Goal: Information Seeking & Learning: Compare options

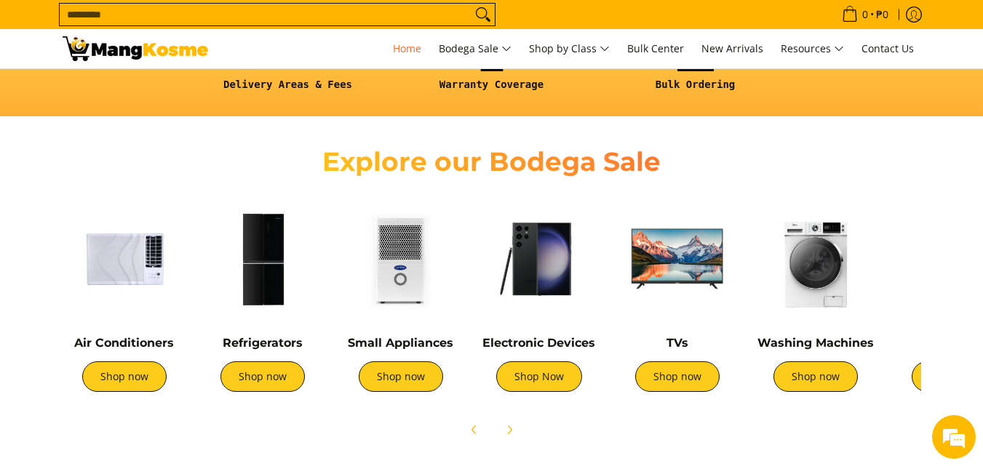
click at [817, 282] on img at bounding box center [816, 259] width 124 height 124
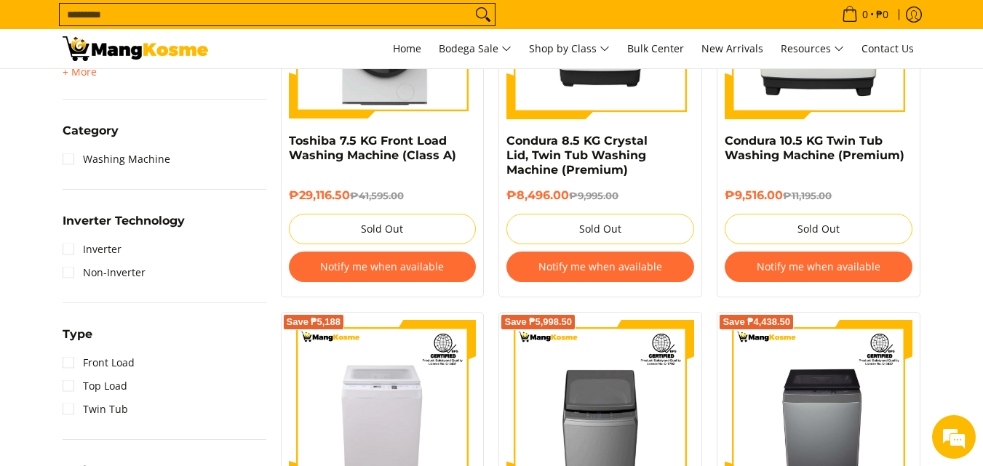
scroll to position [801, 0]
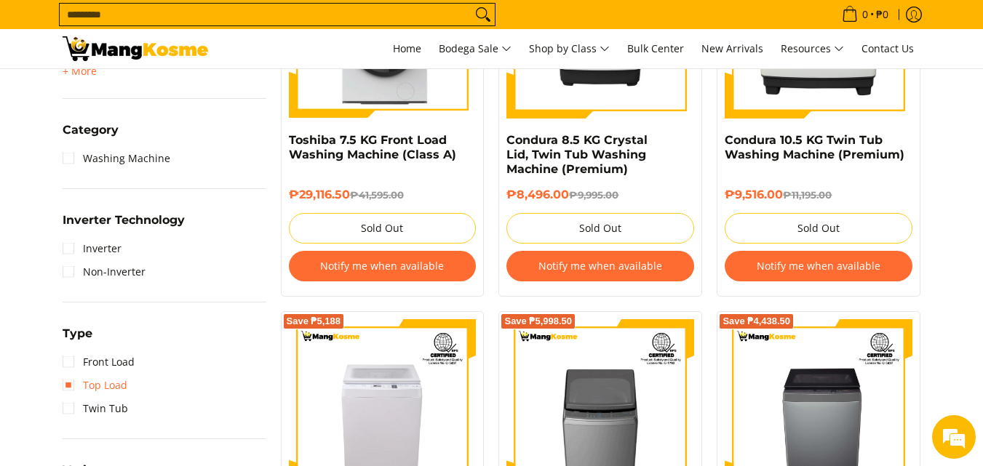
click at [81, 384] on link "Top Load" at bounding box center [95, 385] width 65 height 23
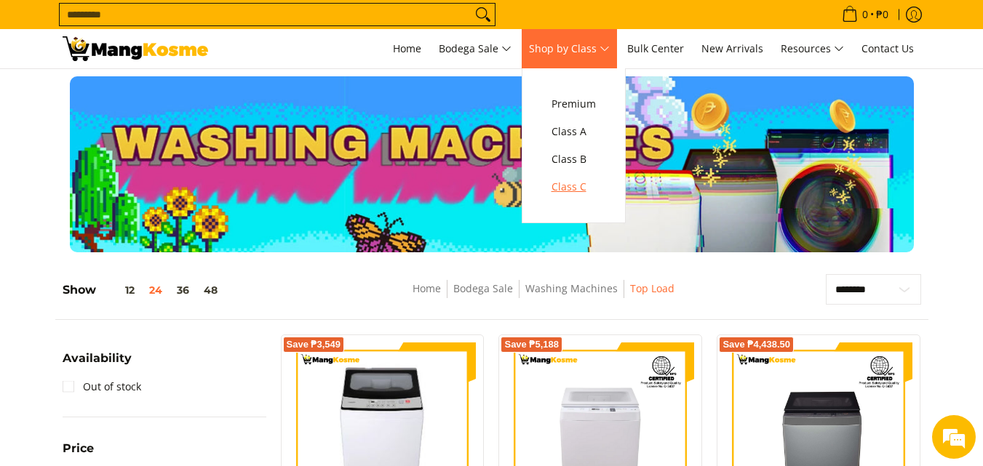
click at [572, 186] on span "Class C" at bounding box center [574, 187] width 44 height 18
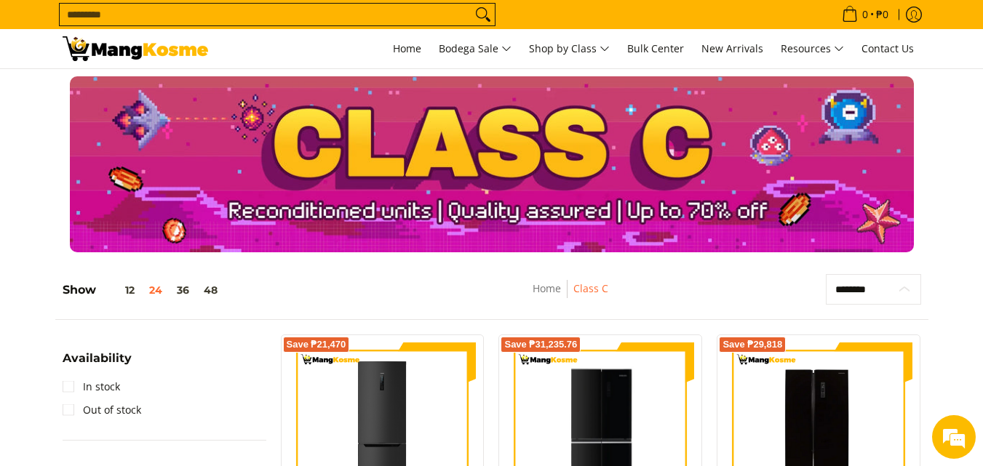
click at [855, 285] on select "**********" at bounding box center [873, 289] width 95 height 31
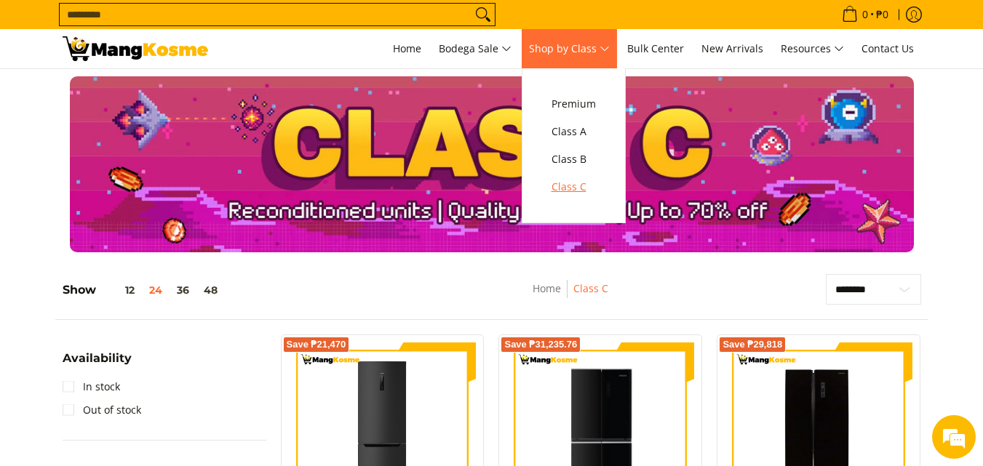
click at [579, 179] on span "Class C" at bounding box center [574, 187] width 44 height 18
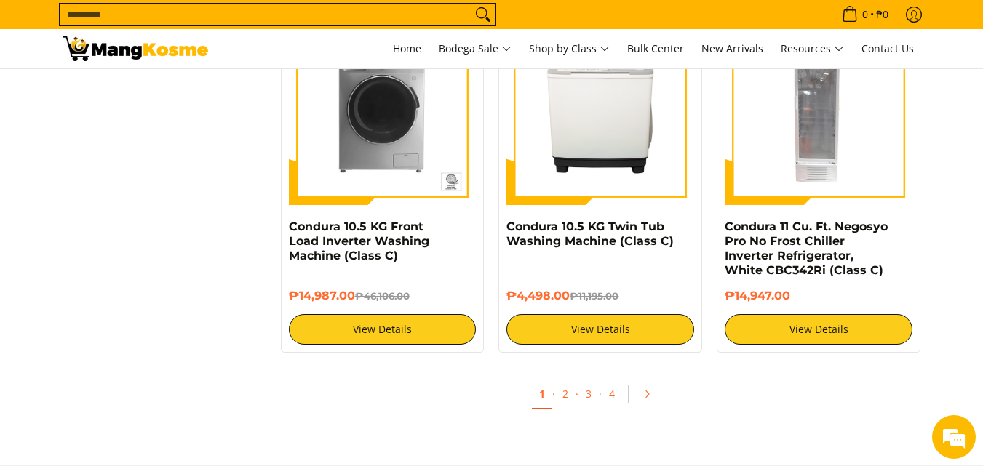
scroll to position [3057, 0]
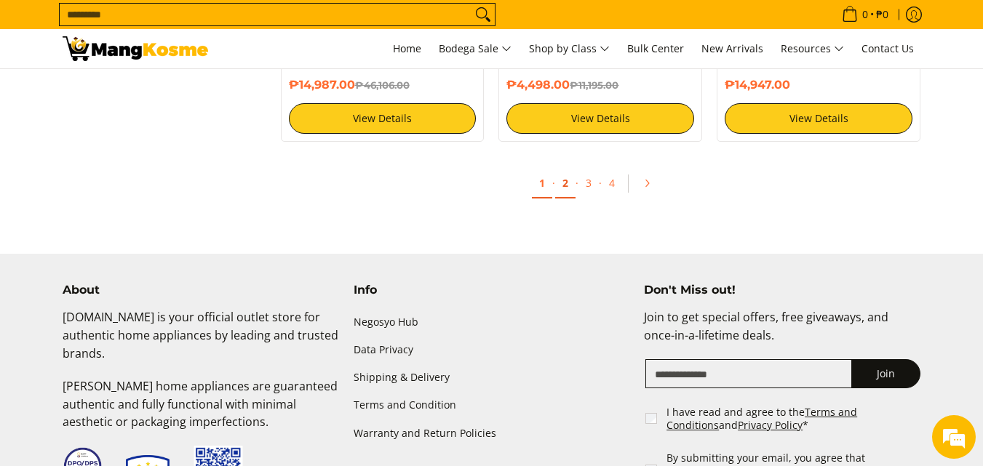
click at [571, 188] on link "2" at bounding box center [565, 184] width 20 height 30
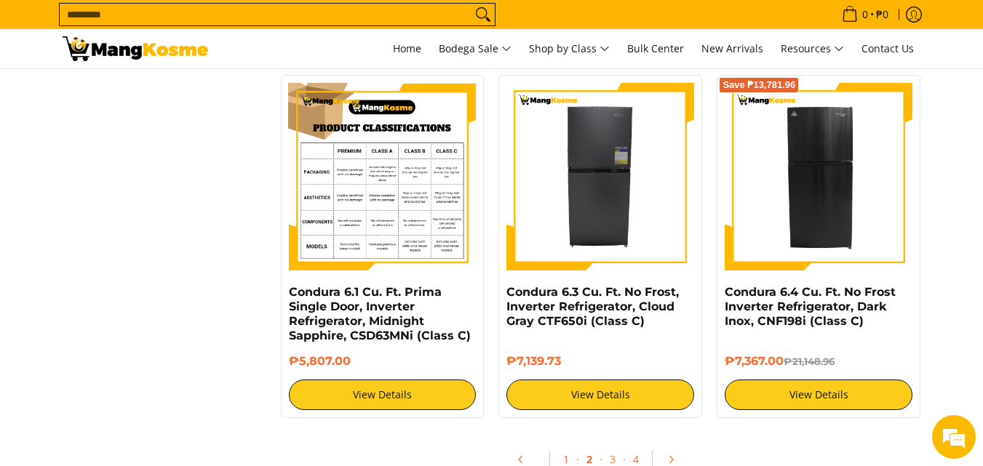
click at [390, 175] on img at bounding box center [383, 177] width 188 height 188
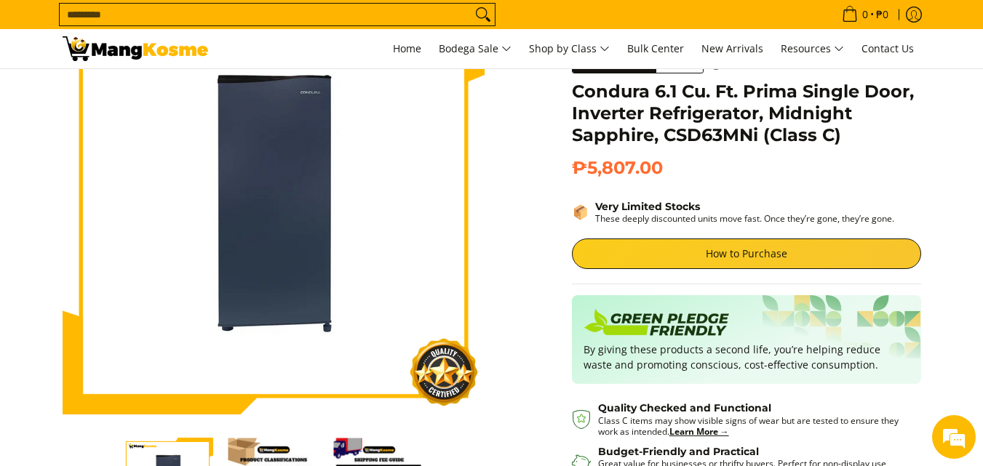
scroll to position [73, 0]
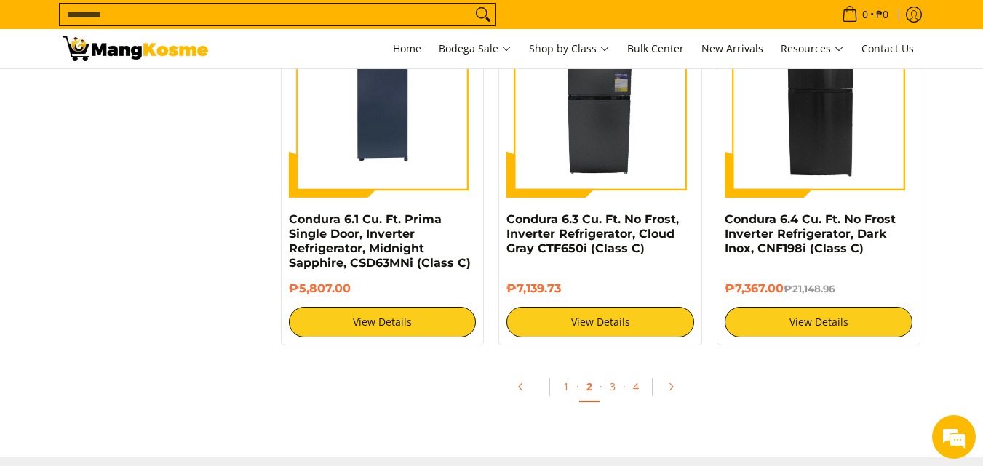
scroll to position [2765, 0]
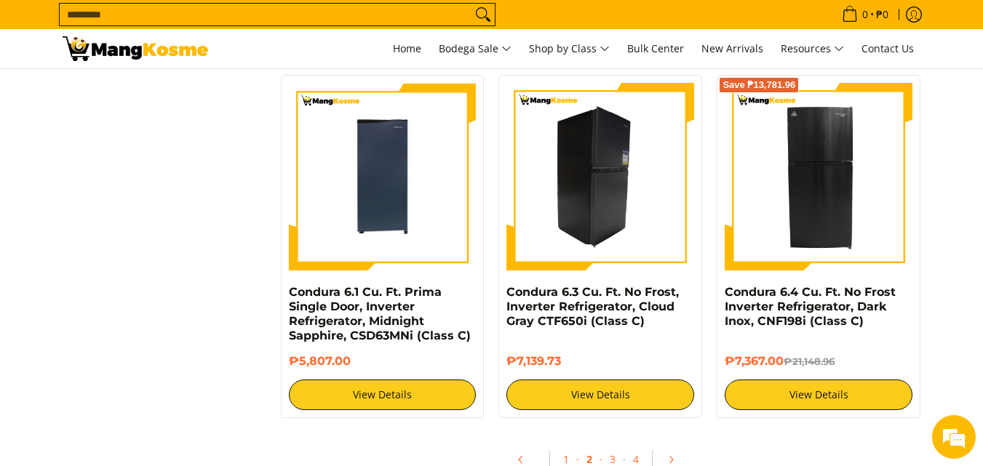
click at [594, 195] on img at bounding box center [601, 177] width 188 height 188
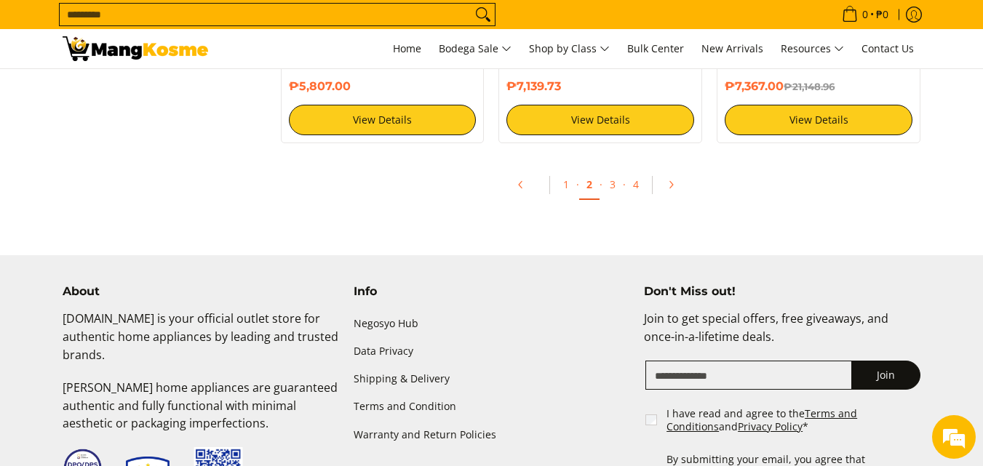
scroll to position [3005, 0]
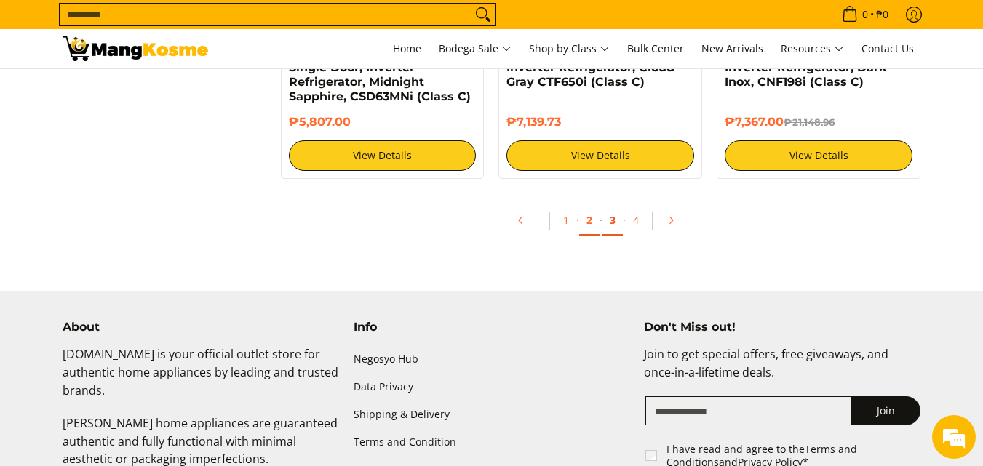
click at [610, 210] on link "3" at bounding box center [613, 221] width 20 height 30
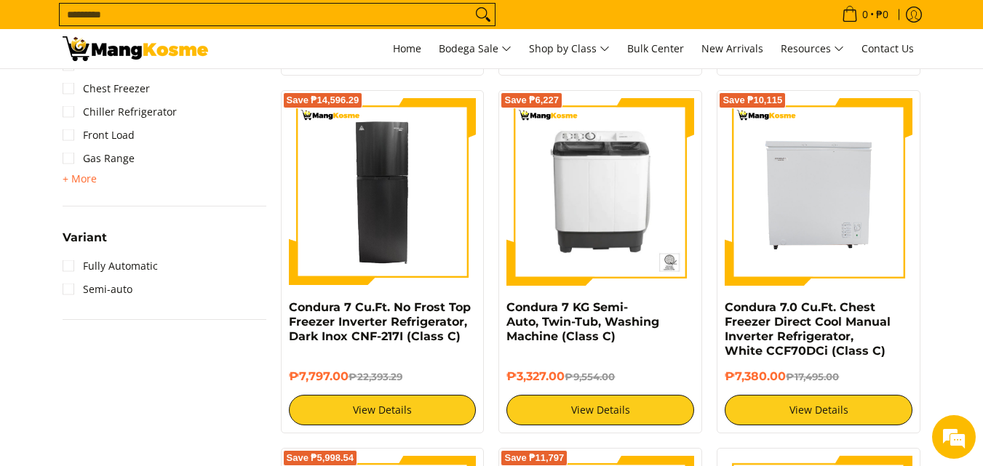
scroll to position [1310, 0]
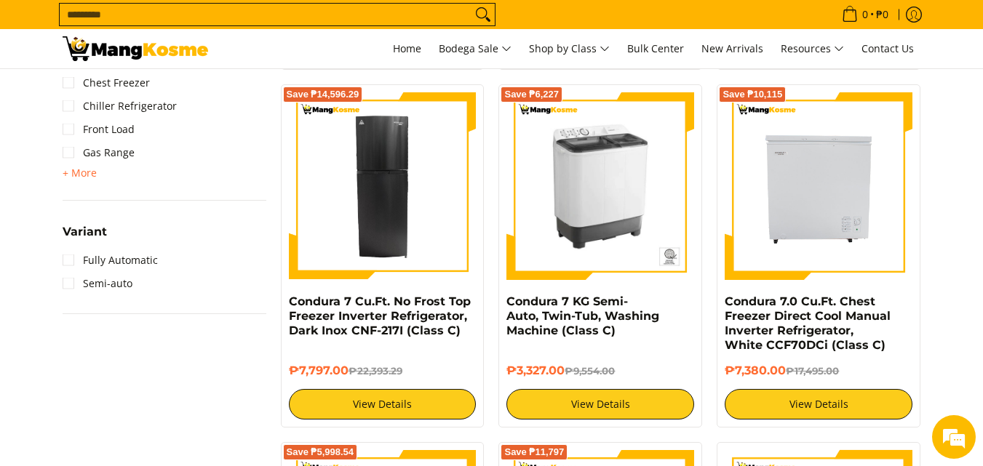
click at [632, 190] on img at bounding box center [601, 186] width 188 height 188
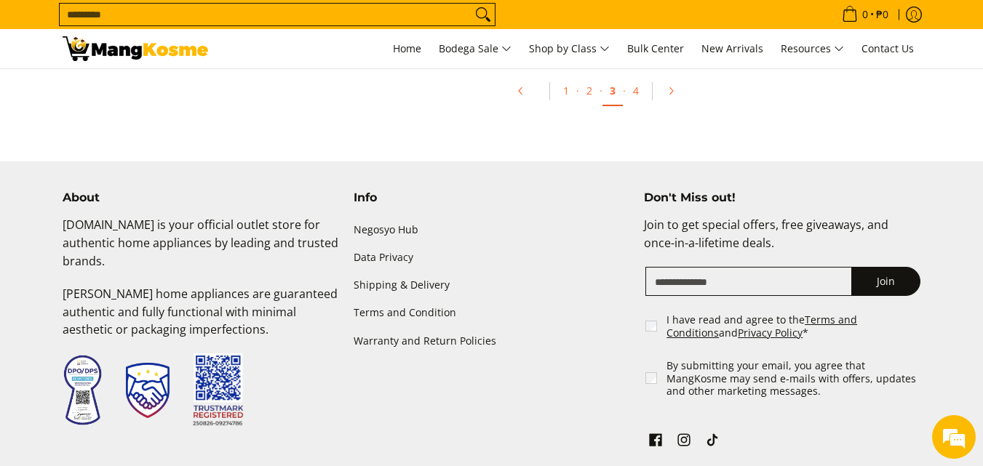
scroll to position [2918, 0]
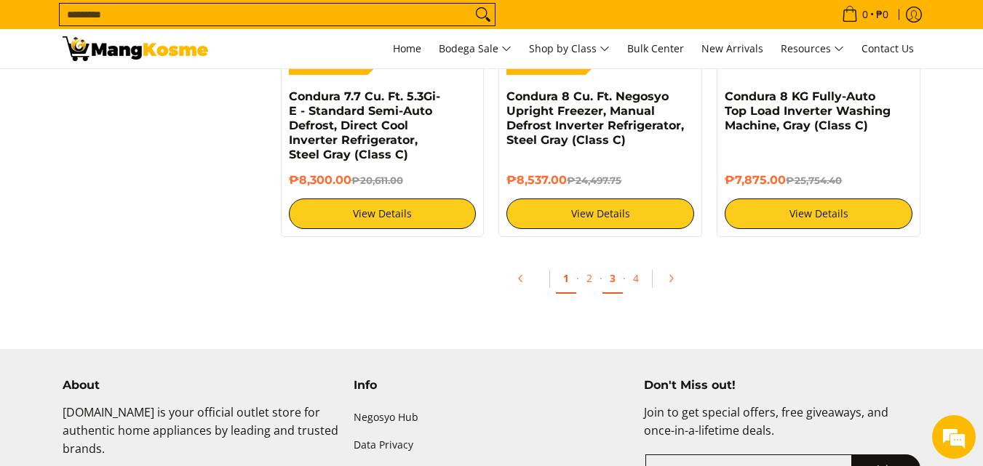
click at [563, 280] on link "1" at bounding box center [566, 279] width 20 height 30
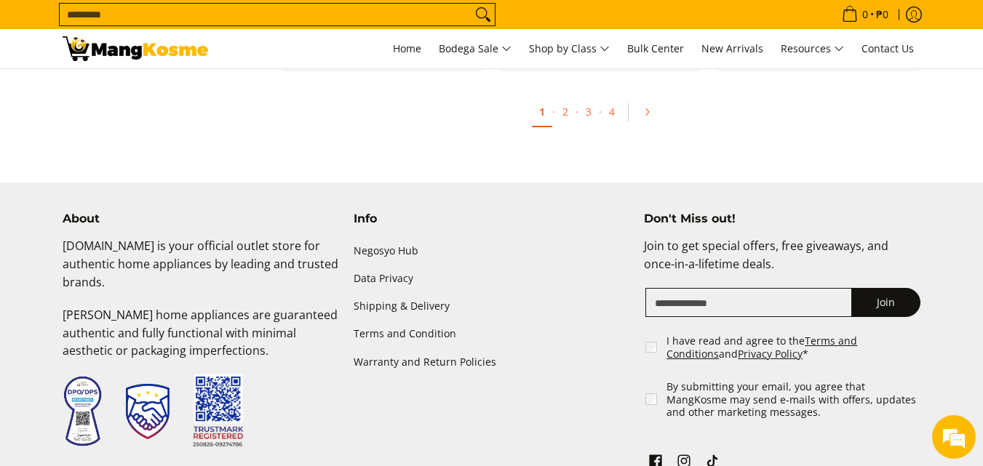
scroll to position [3129, 0]
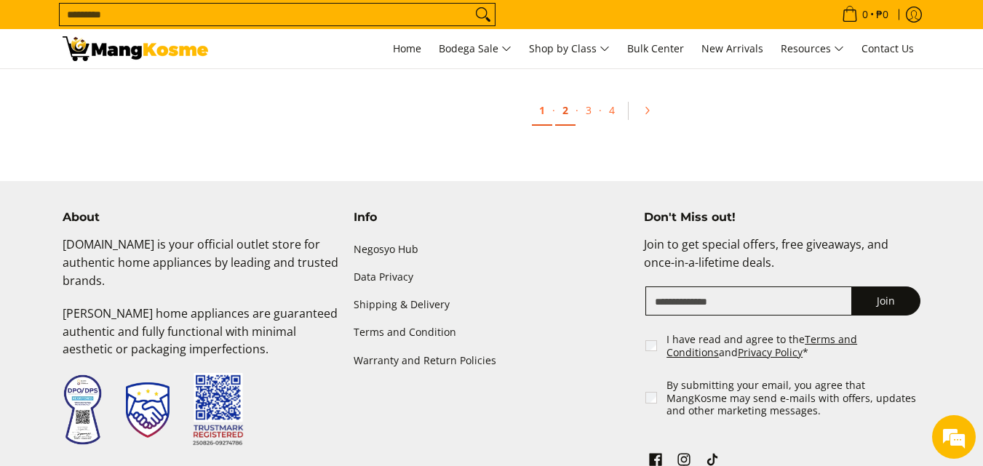
click at [570, 111] on link "2" at bounding box center [565, 111] width 20 height 30
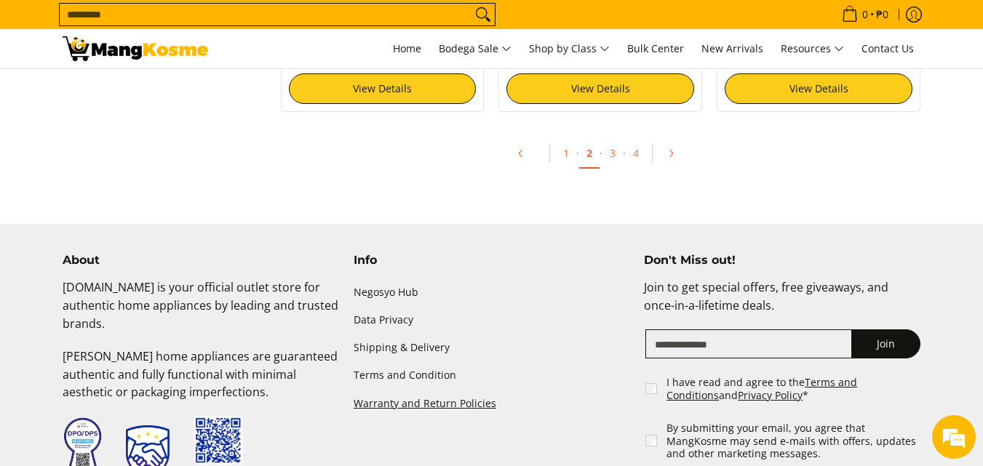
scroll to position [2911, 0]
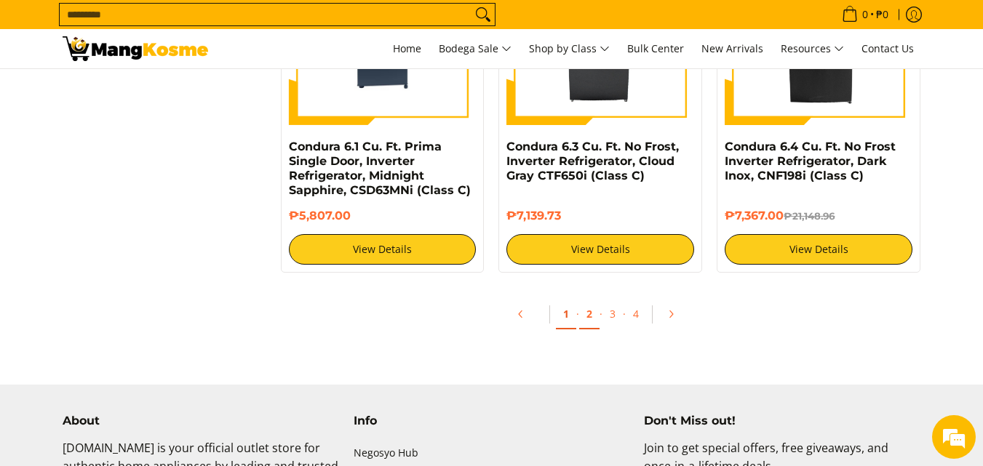
click at [570, 300] on link "1" at bounding box center [566, 315] width 20 height 30
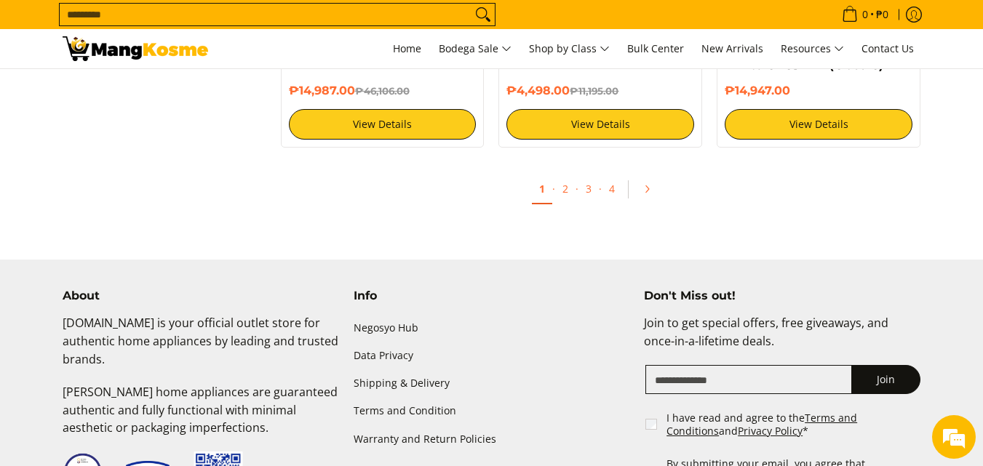
scroll to position [3057, 0]
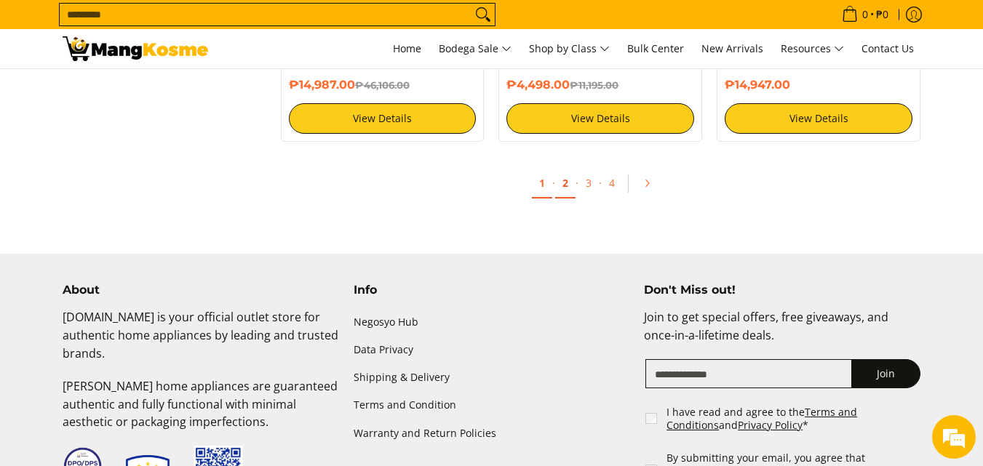
click at [568, 188] on link "2" at bounding box center [565, 184] width 20 height 30
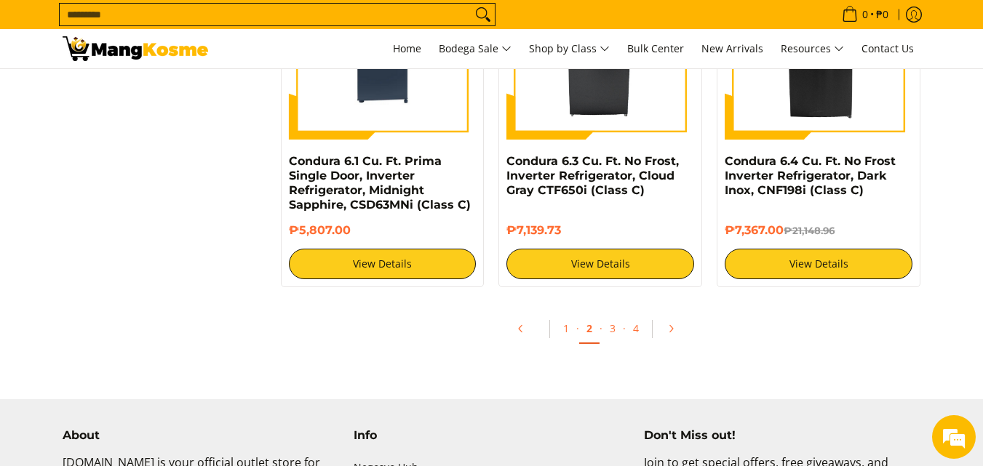
scroll to position [2911, 0]
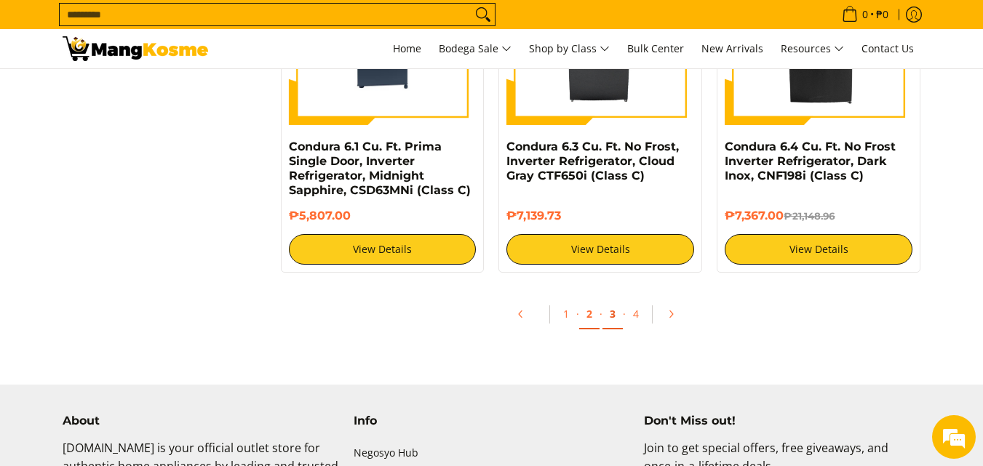
click at [618, 302] on link "3" at bounding box center [613, 315] width 20 height 30
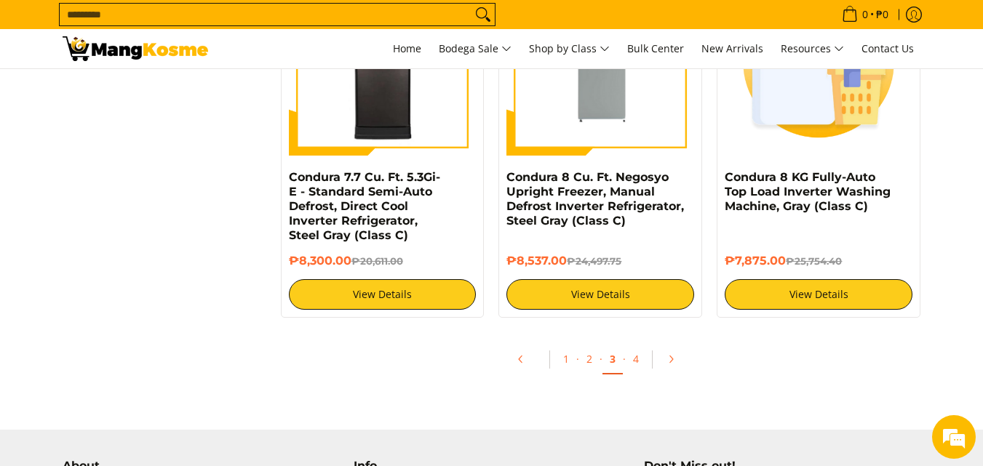
scroll to position [2838, 0]
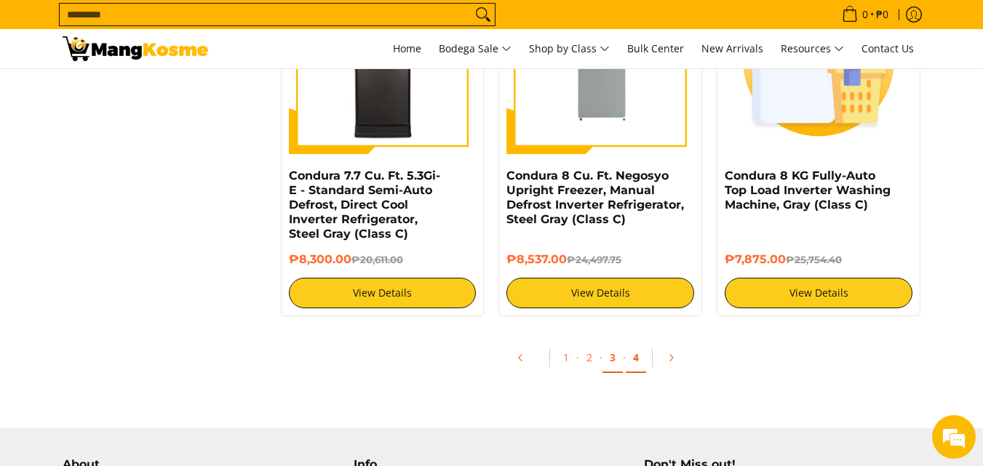
click at [632, 359] on link "4" at bounding box center [636, 359] width 20 height 30
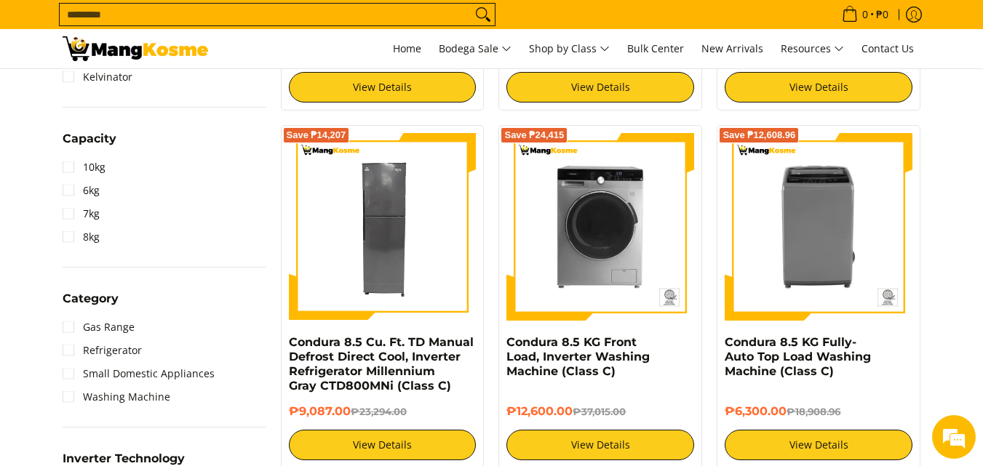
scroll to position [582, 0]
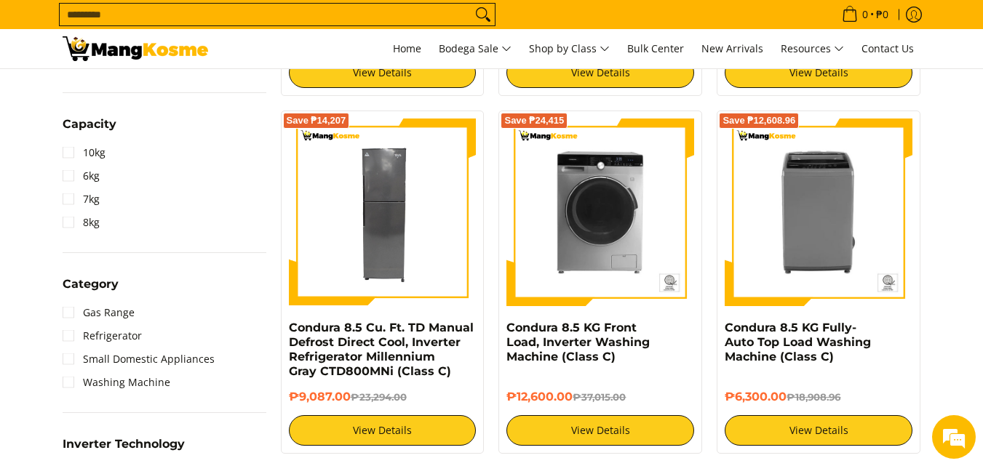
drag, startPoint x: 964, startPoint y: 301, endPoint x: 972, endPoint y: 338, distance: 38.8
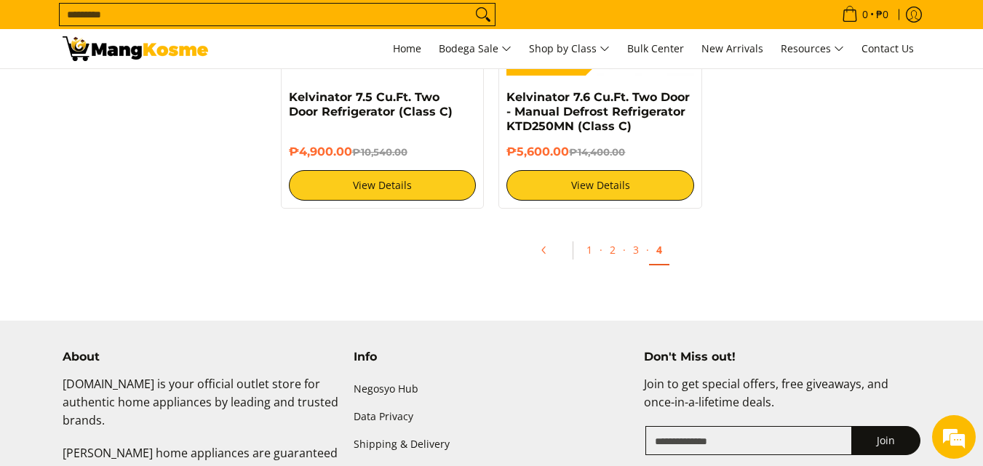
scroll to position [2911, 0]
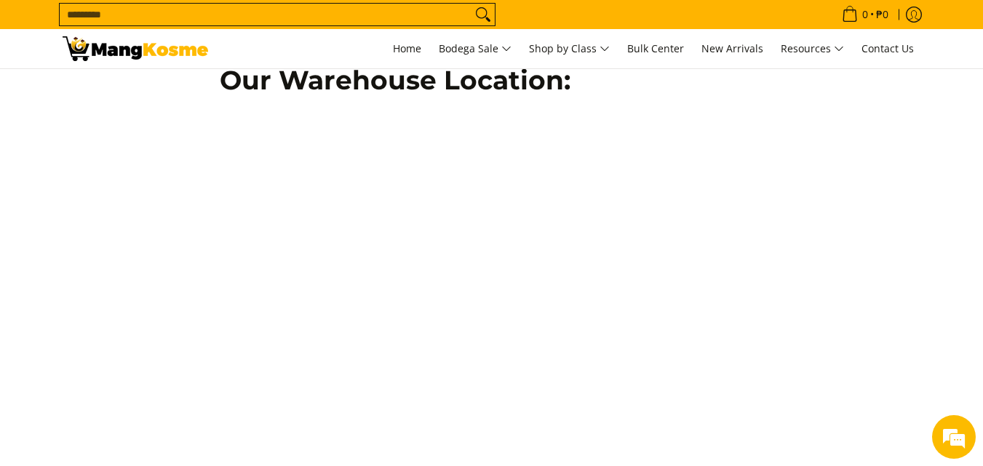
scroll to position [1310, 0]
